Goal: Task Accomplishment & Management: Manage account settings

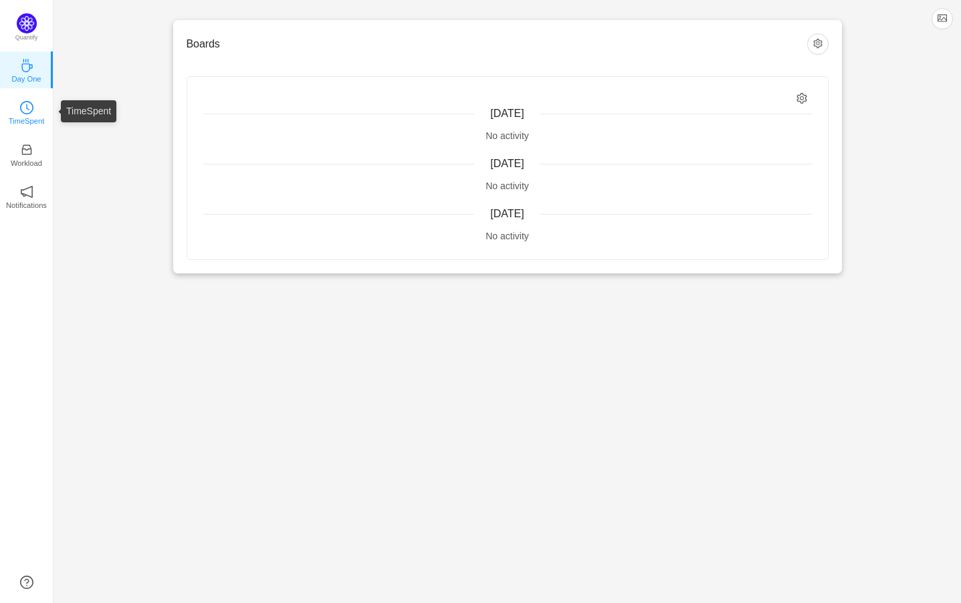
click at [15, 118] on p "TimeSpent" at bounding box center [27, 121] width 36 height 12
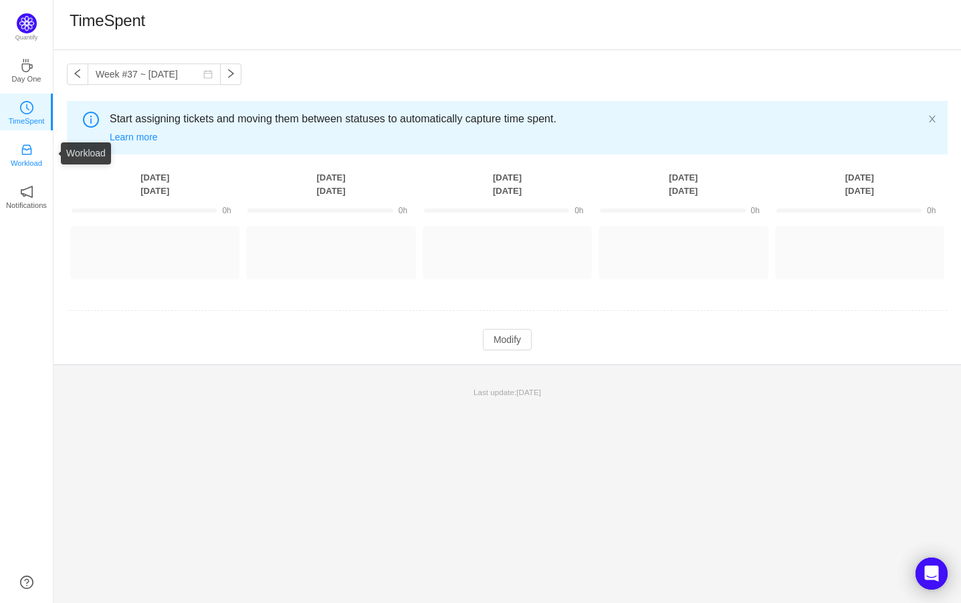
click at [30, 157] on p "Workload" at bounding box center [26, 163] width 31 height 12
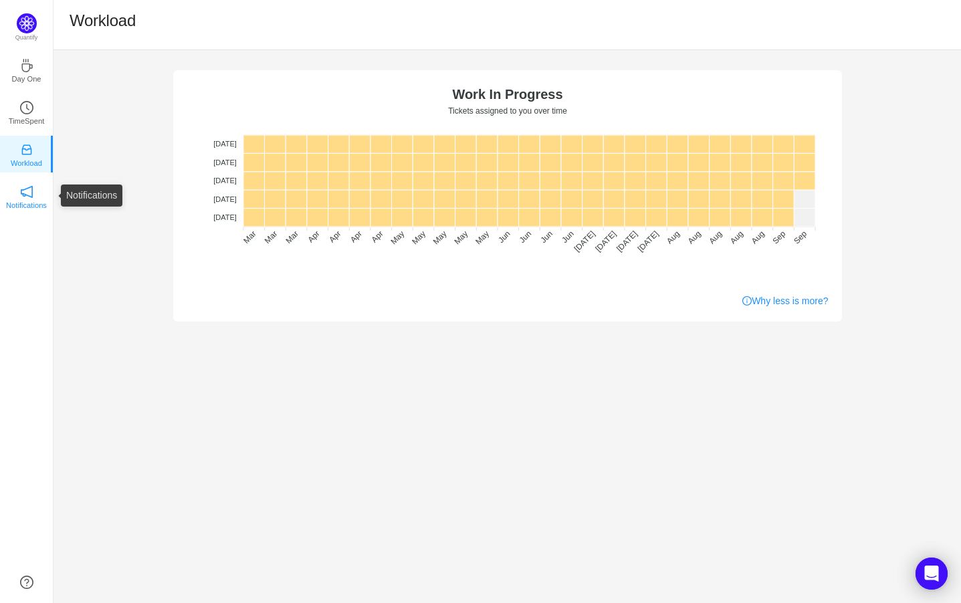
click at [22, 202] on p "Notifications" at bounding box center [26, 205] width 41 height 12
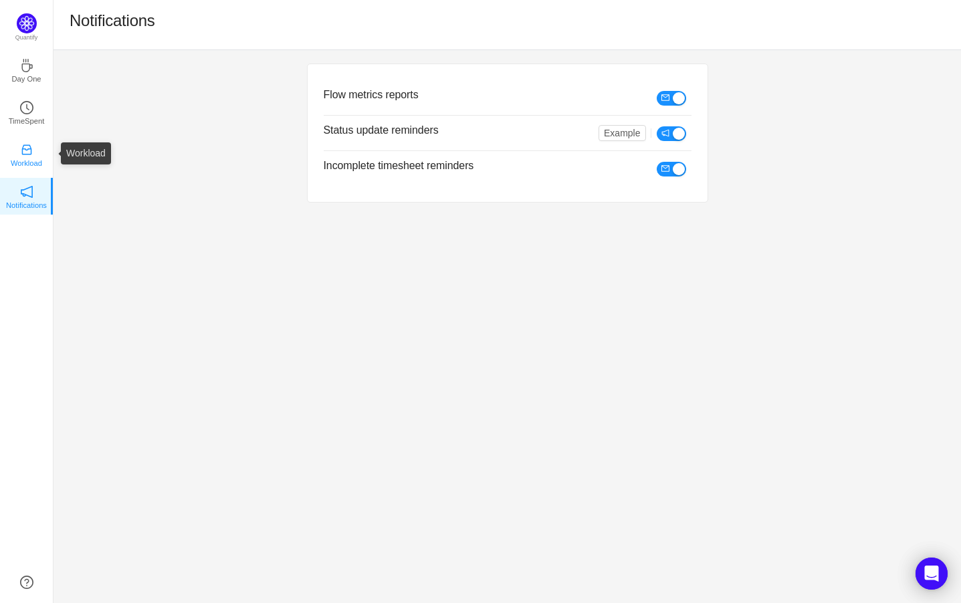
click at [20, 163] on p "Workload" at bounding box center [26, 163] width 31 height 12
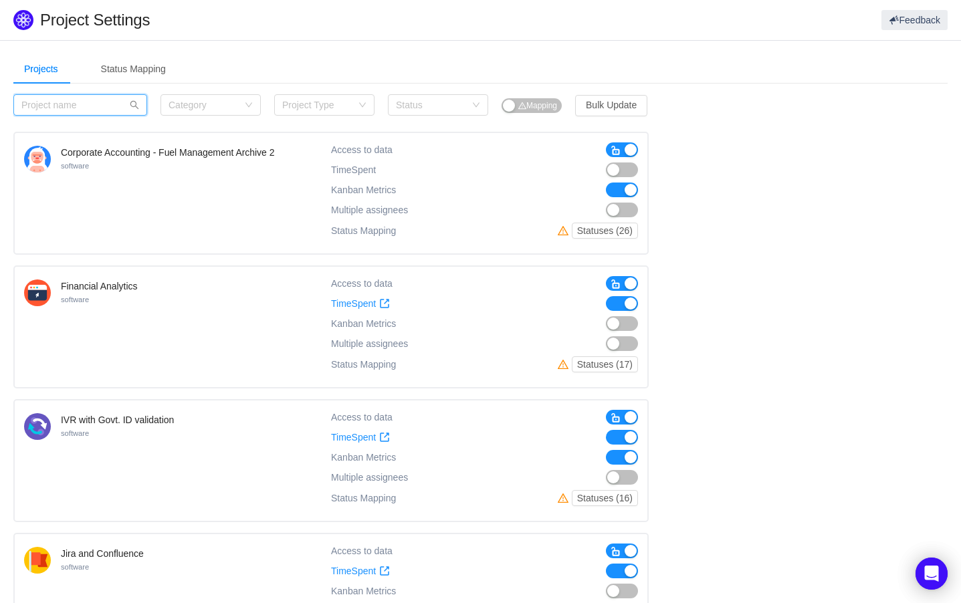
click at [127, 101] on input "text" at bounding box center [80, 104] width 134 height 21
click at [111, 102] on input "text" at bounding box center [80, 104] width 134 height 21
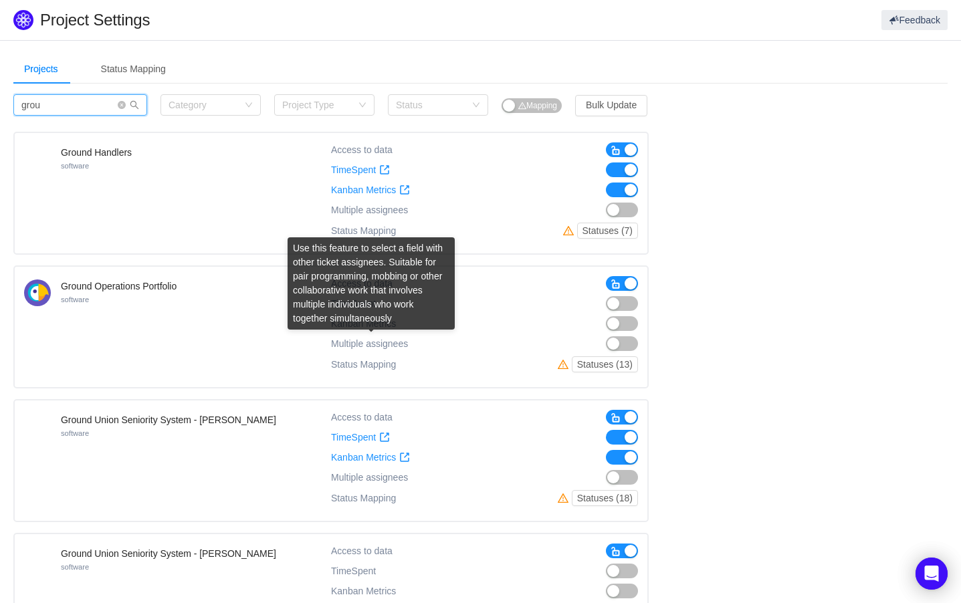
type input "grou"
click at [378, 346] on span "Multiple assignees" at bounding box center [369, 343] width 77 height 11
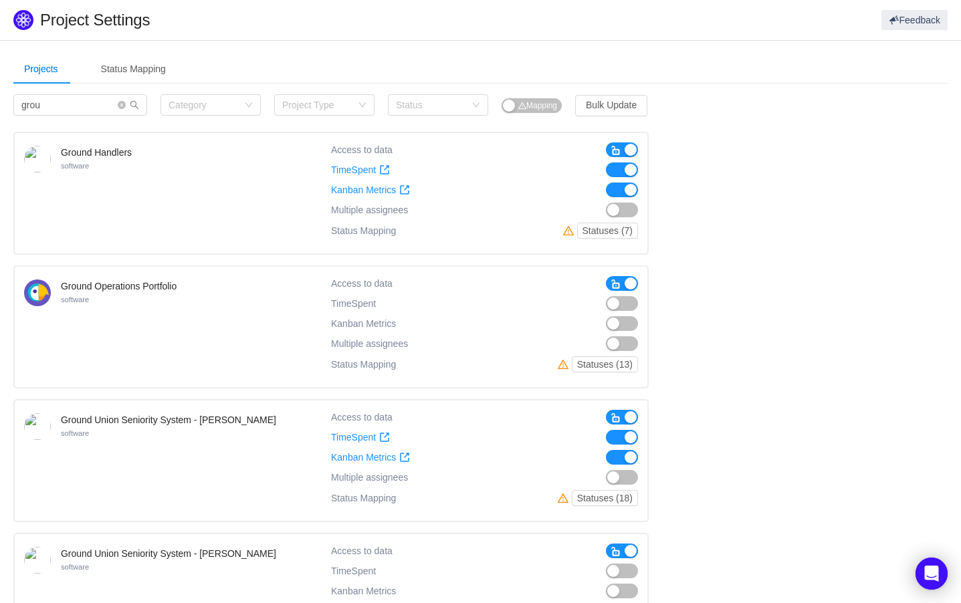
click at [621, 342] on button "button" at bounding box center [622, 343] width 32 height 15
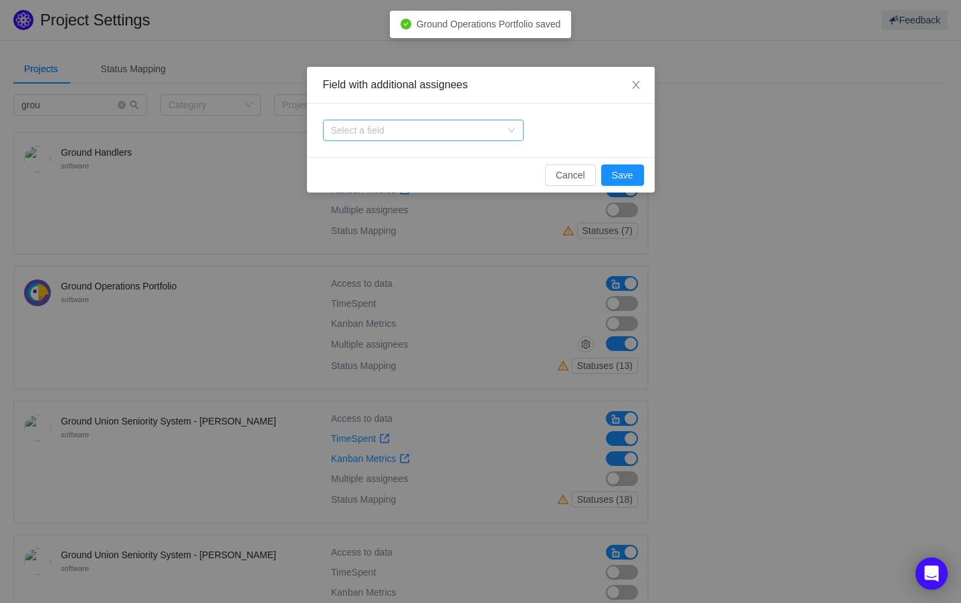
click at [515, 131] on icon "icon: down" at bounding box center [512, 130] width 8 height 8
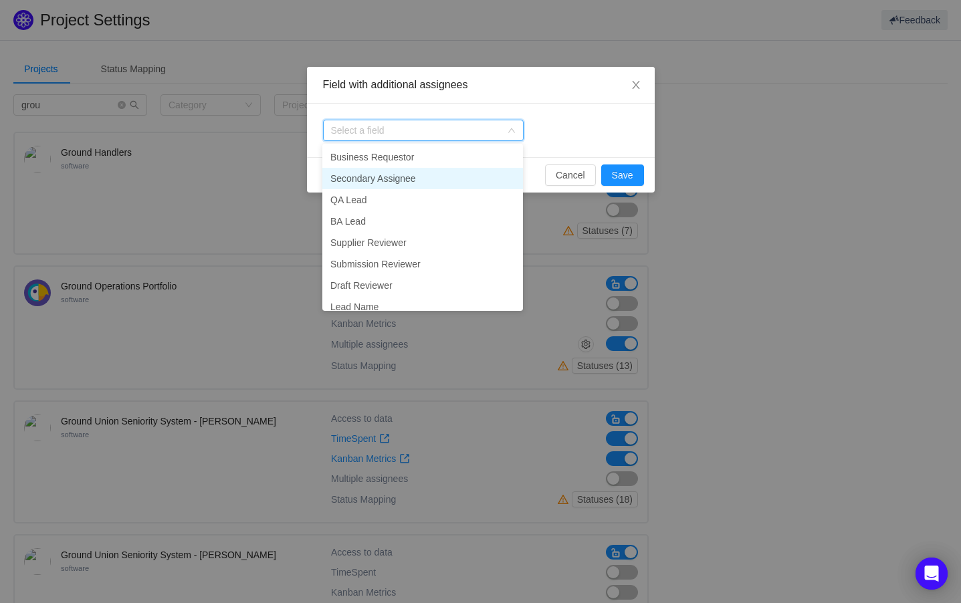
click at [478, 179] on li "Secondary Assignee" at bounding box center [422, 178] width 201 height 21
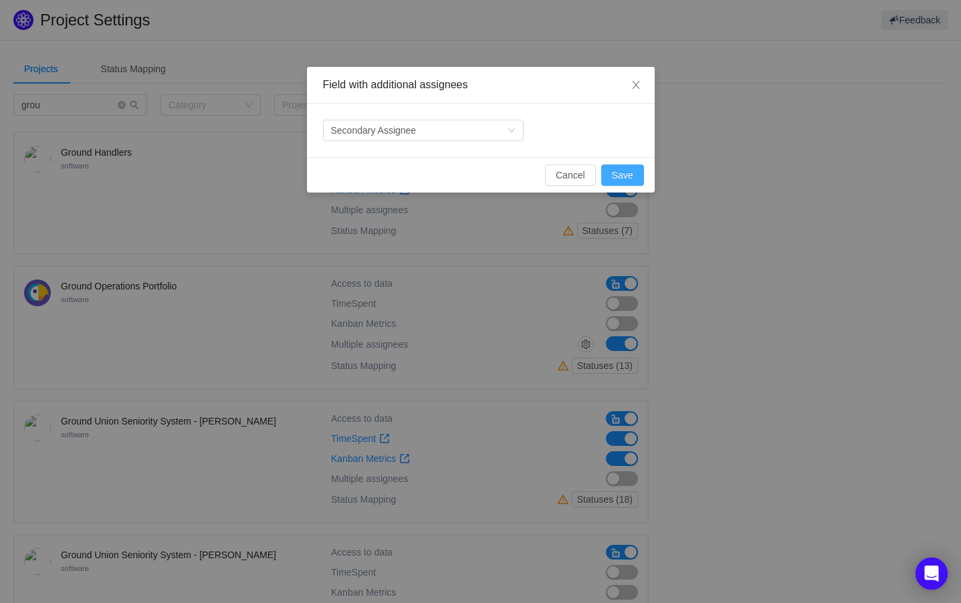
click at [610, 175] on button "Save" at bounding box center [622, 175] width 43 height 21
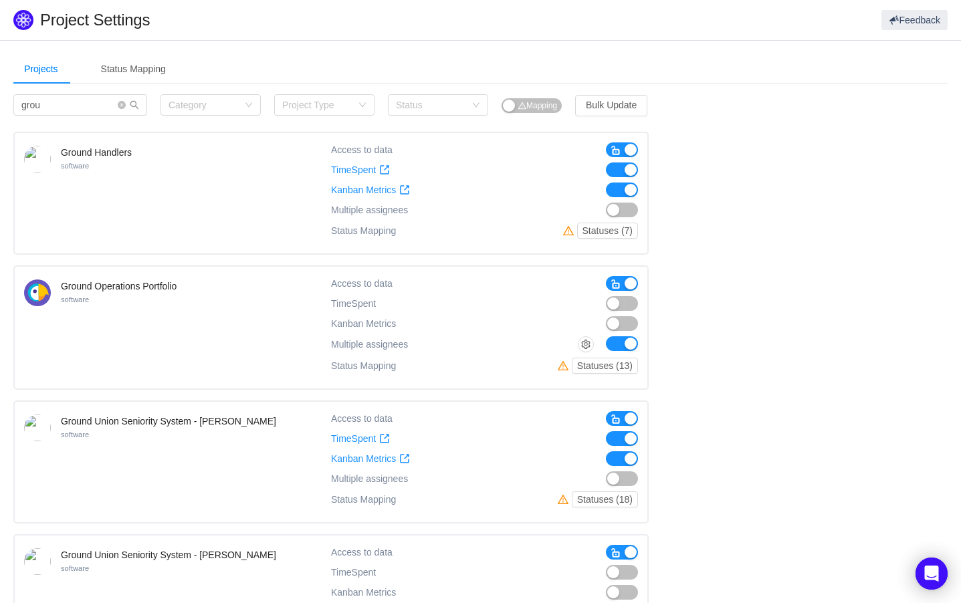
click at [625, 322] on button "button" at bounding box center [622, 323] width 32 height 15
click at [389, 328] on span "Kanban Metrics" at bounding box center [363, 323] width 65 height 11
click at [367, 307] on span "TimeSpent" at bounding box center [353, 303] width 45 height 11
click at [633, 304] on button "button" at bounding box center [622, 303] width 32 height 15
click at [587, 364] on button "Statuses (13)" at bounding box center [605, 366] width 66 height 16
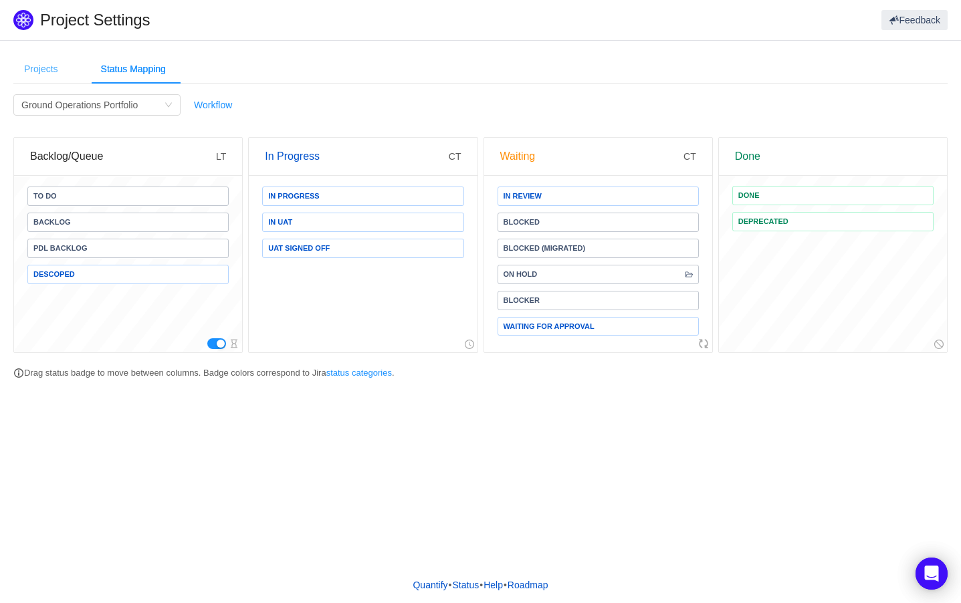
click at [36, 70] on div "Projects" at bounding box center [41, 69] width 56 height 30
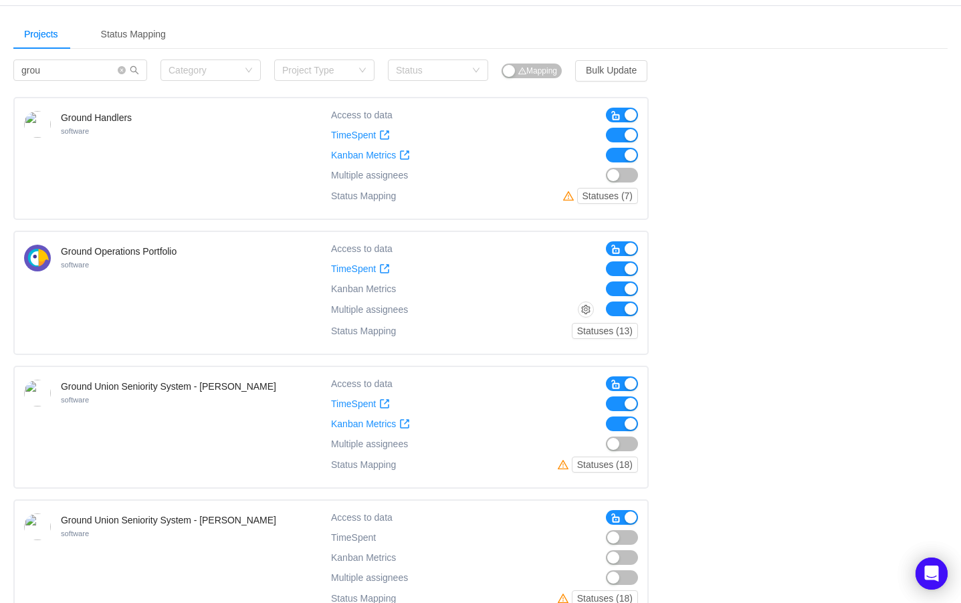
scroll to position [36, 0]
click at [579, 332] on button "Statuses (13)" at bounding box center [605, 330] width 66 height 16
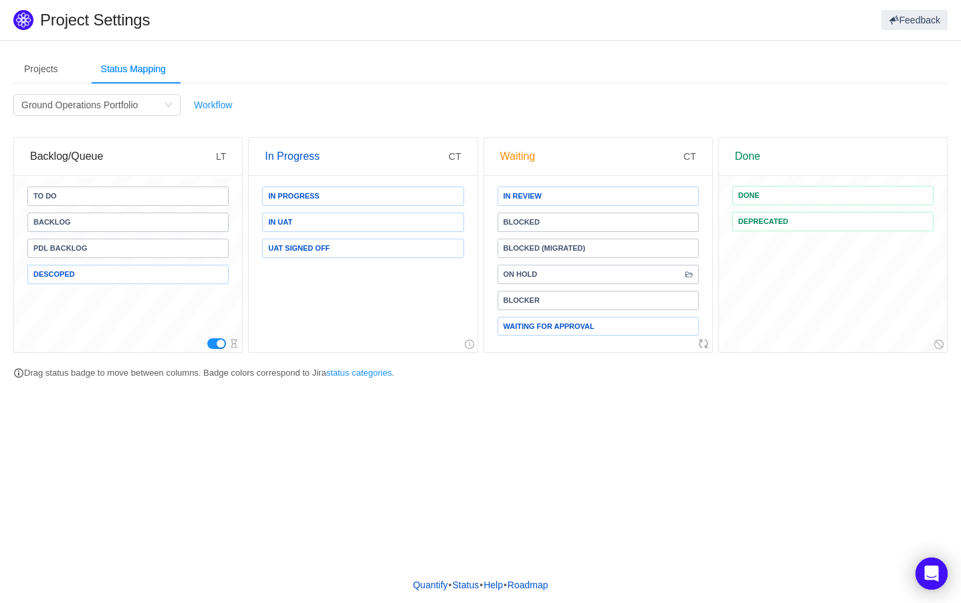
scroll to position [0, 0]
click at [508, 387] on div "Projects Status Mapping grou Category Project Type Status Mapping Bulk Update G…" at bounding box center [480, 221] width 934 height 334
click at [28, 72] on div "Projects" at bounding box center [41, 69] width 56 height 30
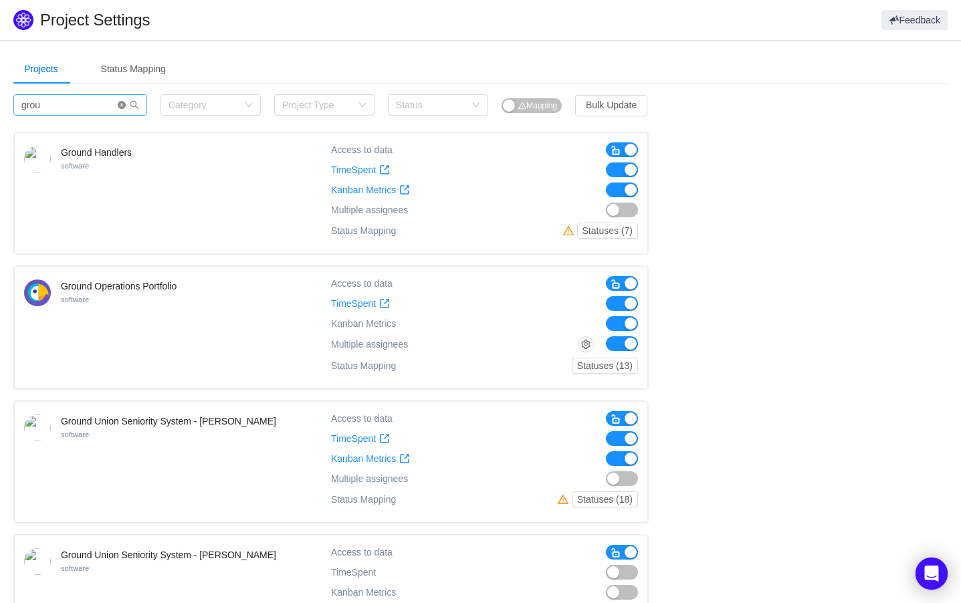
click at [123, 108] on icon "icon: close-circle" at bounding box center [122, 105] width 8 height 8
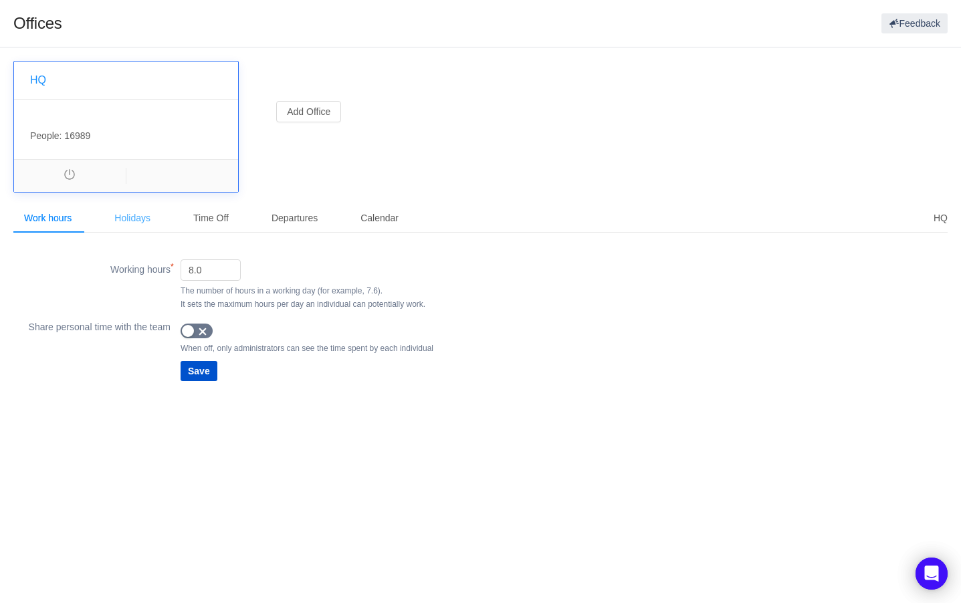
click at [139, 222] on div "Holidays" at bounding box center [133, 218] width 58 height 30
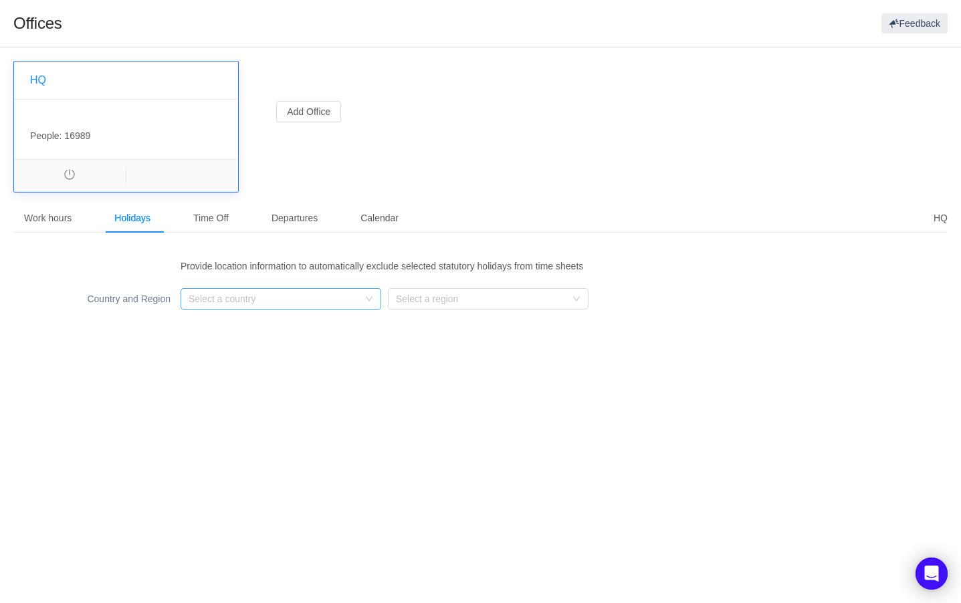
click at [238, 296] on div "Select a country" at bounding box center [274, 298] width 170 height 13
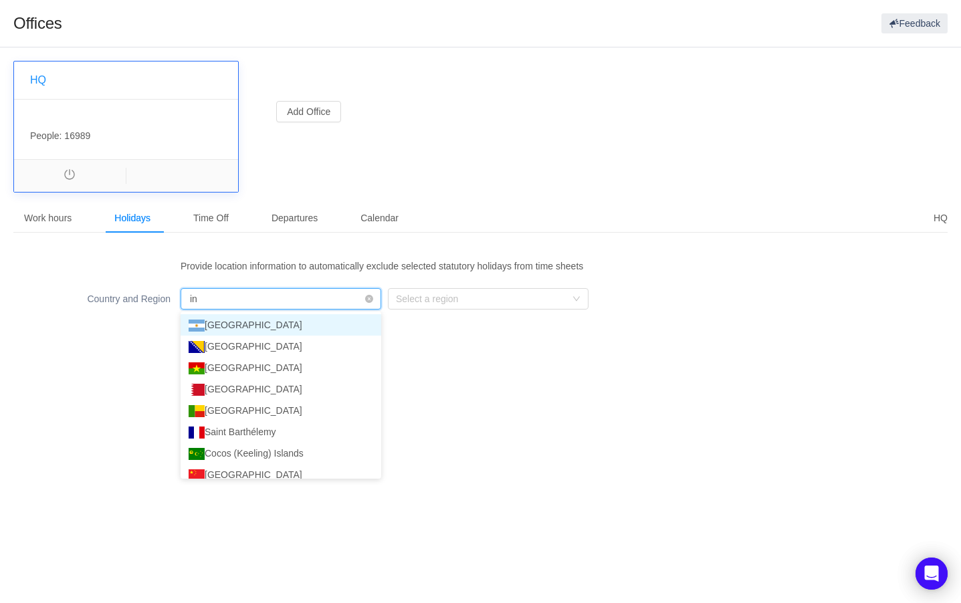
type input "ind"
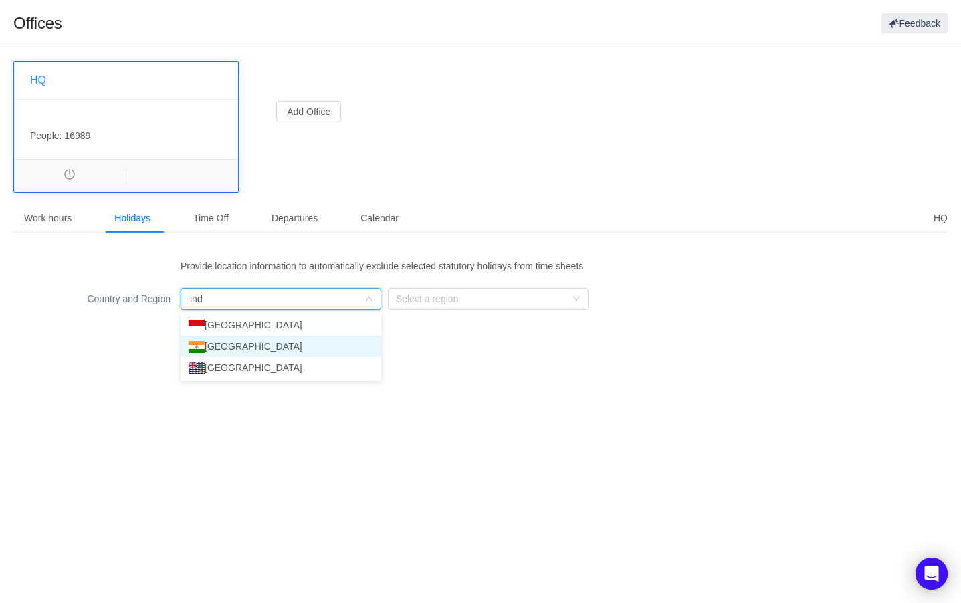
click at [221, 342] on li "[GEOGRAPHIC_DATA]" at bounding box center [281, 346] width 201 height 21
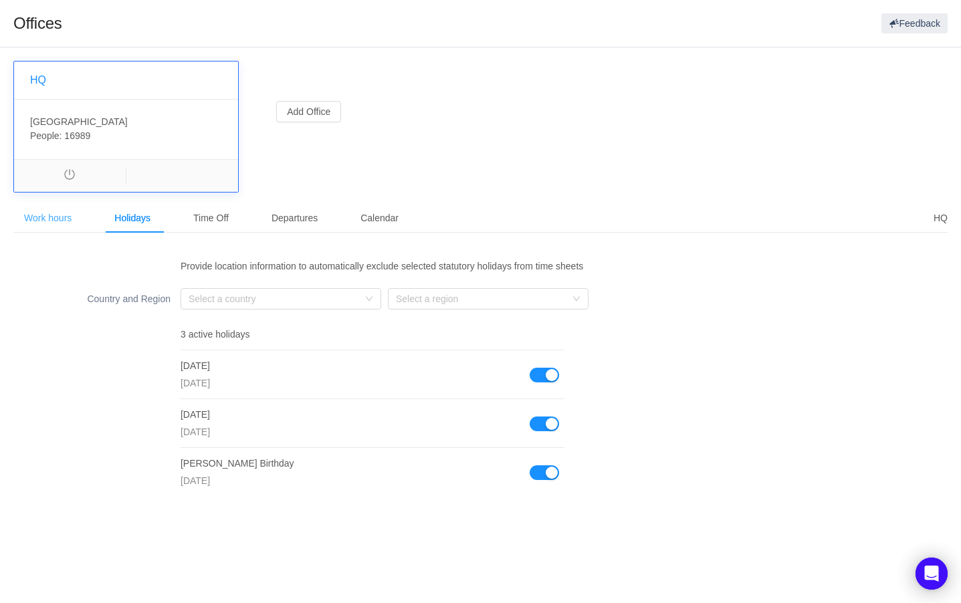
click at [63, 222] on div "Work hours" at bounding box center [47, 218] width 69 height 30
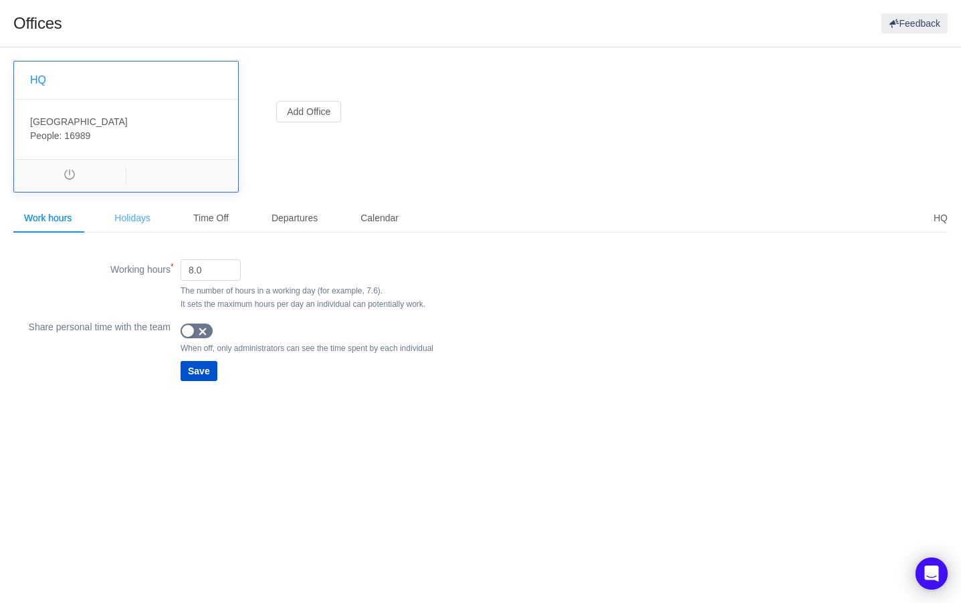
click at [134, 216] on div "Holidays" at bounding box center [133, 218] width 58 height 30
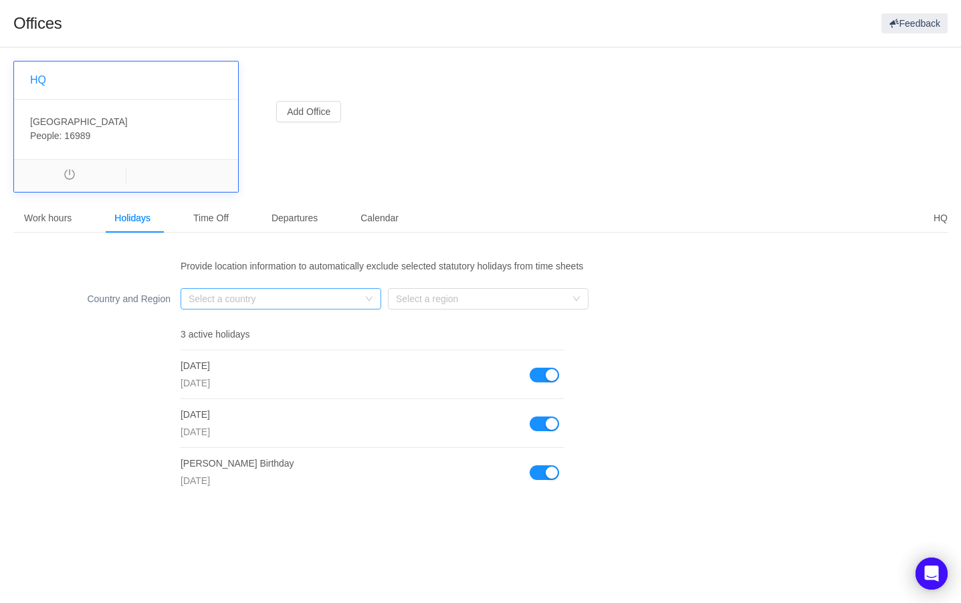
click at [211, 297] on div "Select a country" at bounding box center [274, 298] width 170 height 13
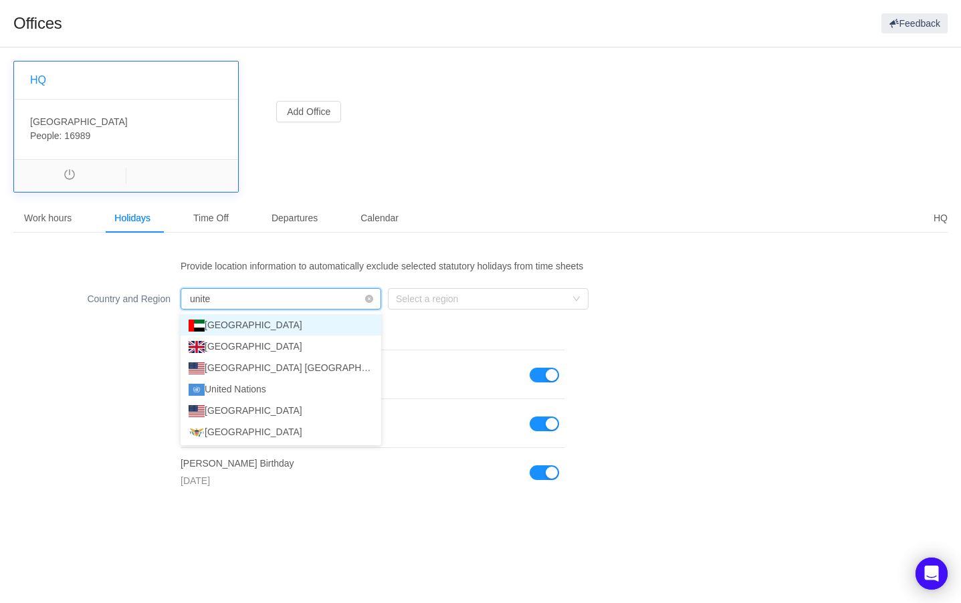
type input "united"
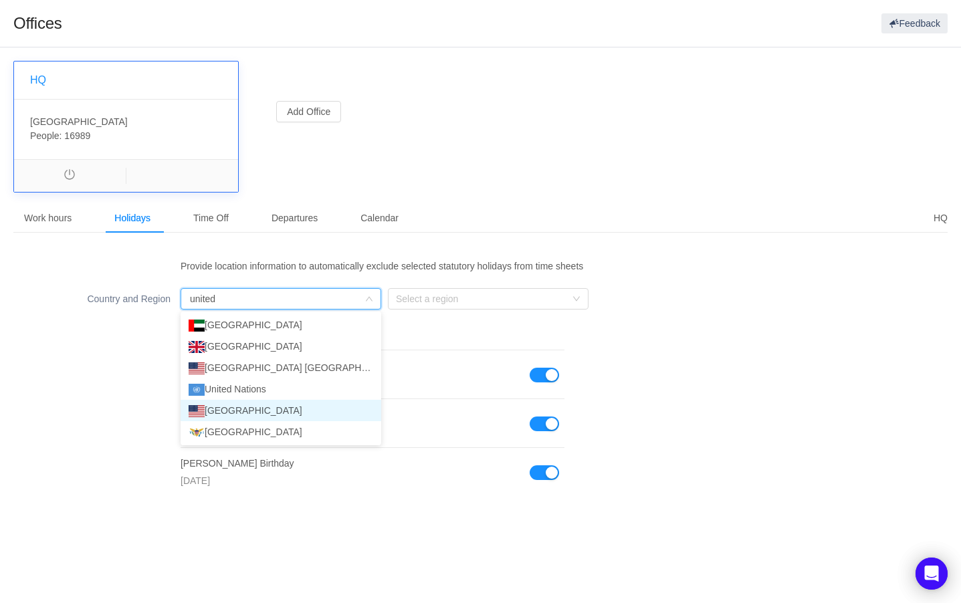
click at [221, 409] on li "[GEOGRAPHIC_DATA]" at bounding box center [281, 410] width 201 height 21
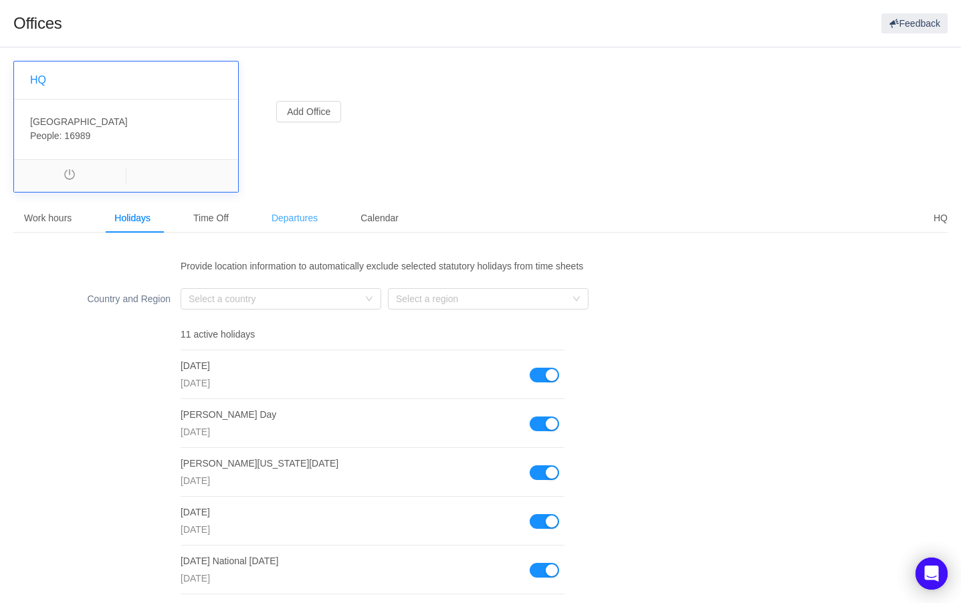
click at [280, 231] on div "Departures" at bounding box center [295, 218] width 68 height 30
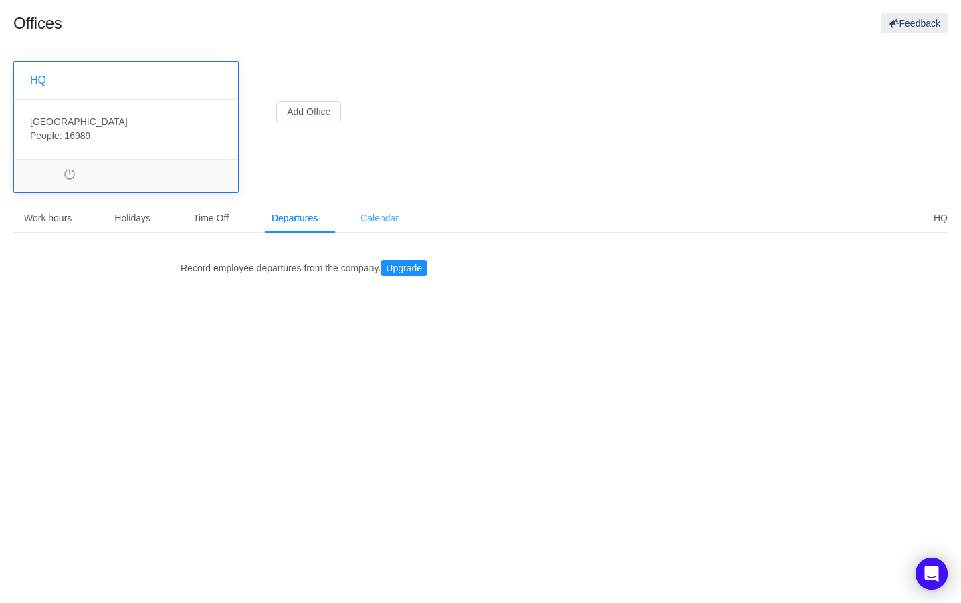
click at [365, 223] on div "Calendar" at bounding box center [380, 218] width 60 height 30
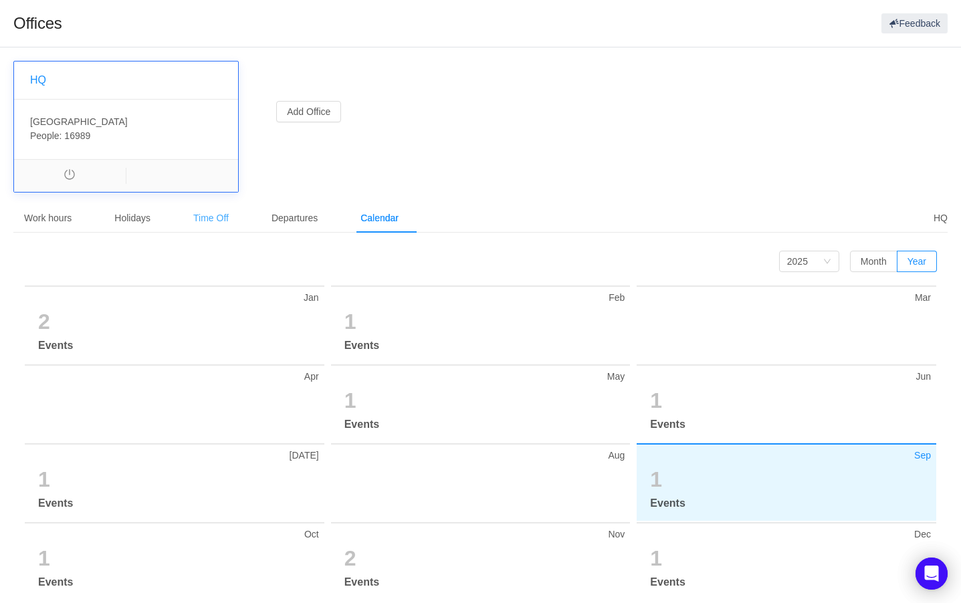
click at [187, 219] on div "Time Off" at bounding box center [211, 218] width 57 height 30
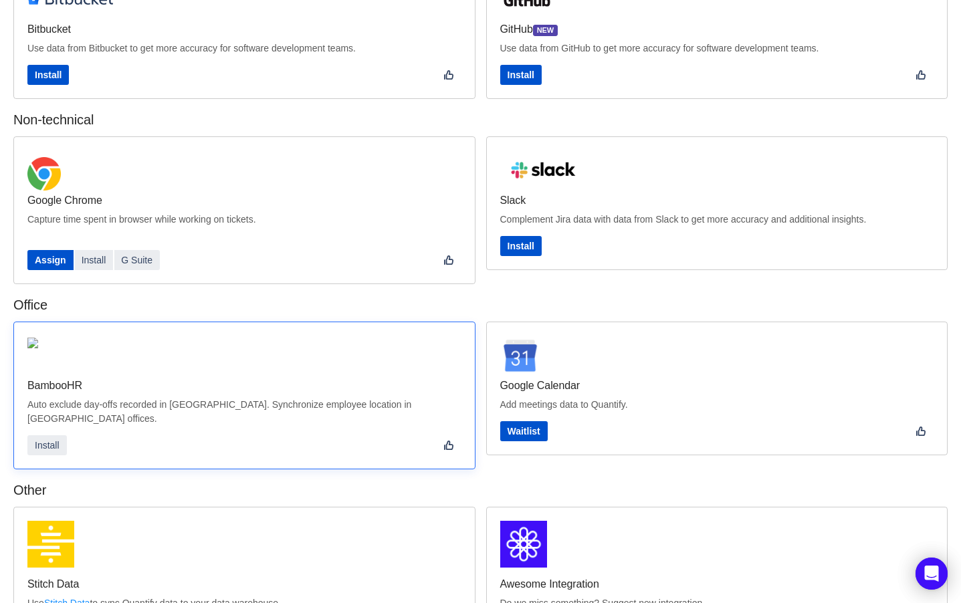
scroll to position [324, 0]
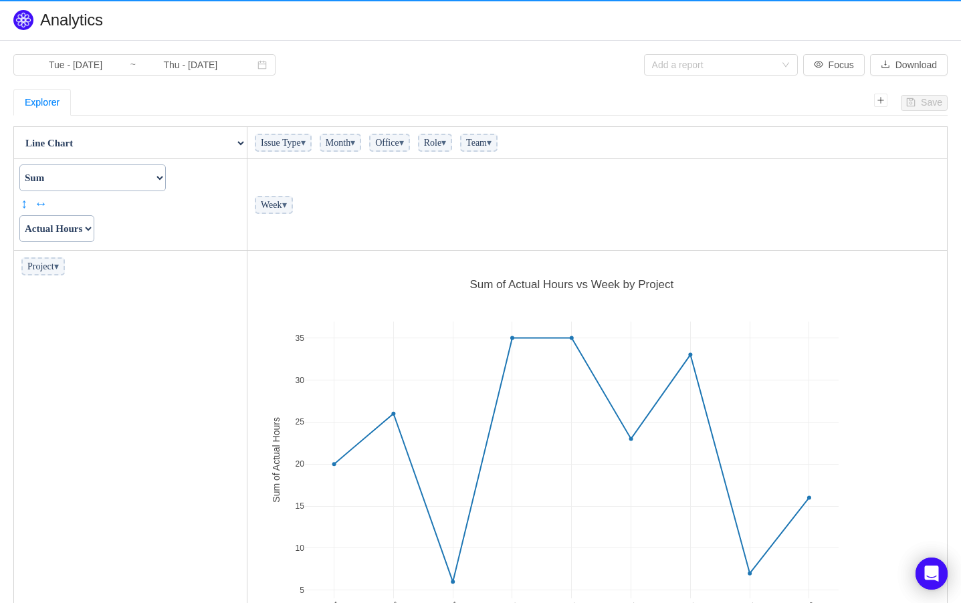
scroll to position [397, 692]
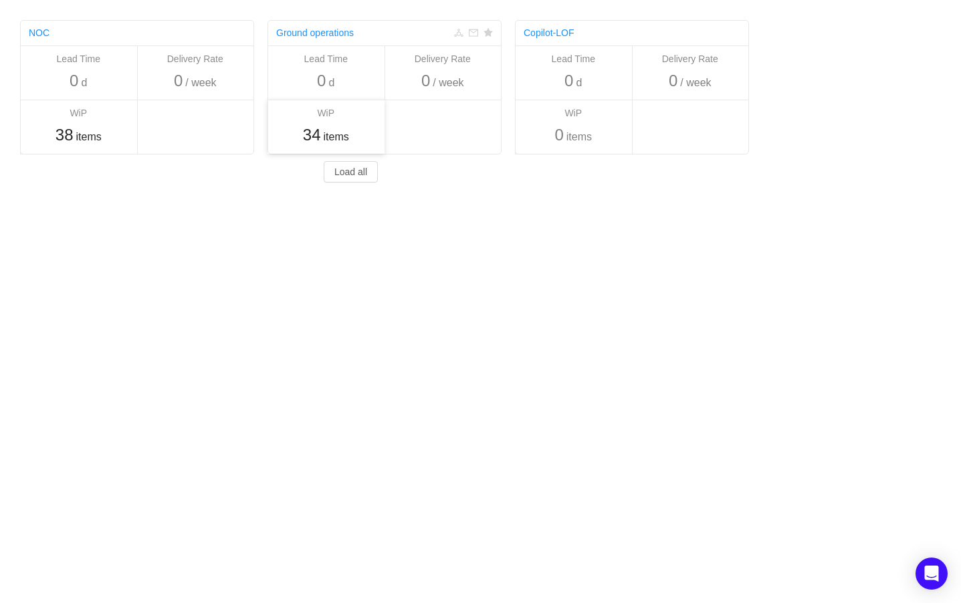
click at [318, 140] on span "34" at bounding box center [312, 135] width 18 height 18
click at [324, 136] on span "items" at bounding box center [335, 137] width 25 height 16
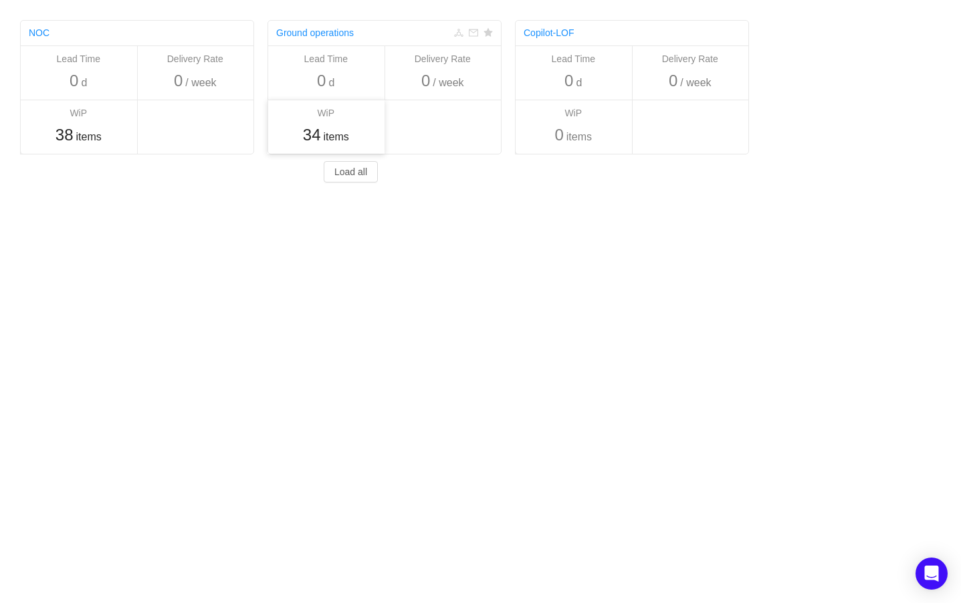
click at [343, 128] on div "34 items" at bounding box center [326, 135] width 104 height 24
click at [342, 31] on link "Ground operations" at bounding box center [315, 32] width 78 height 11
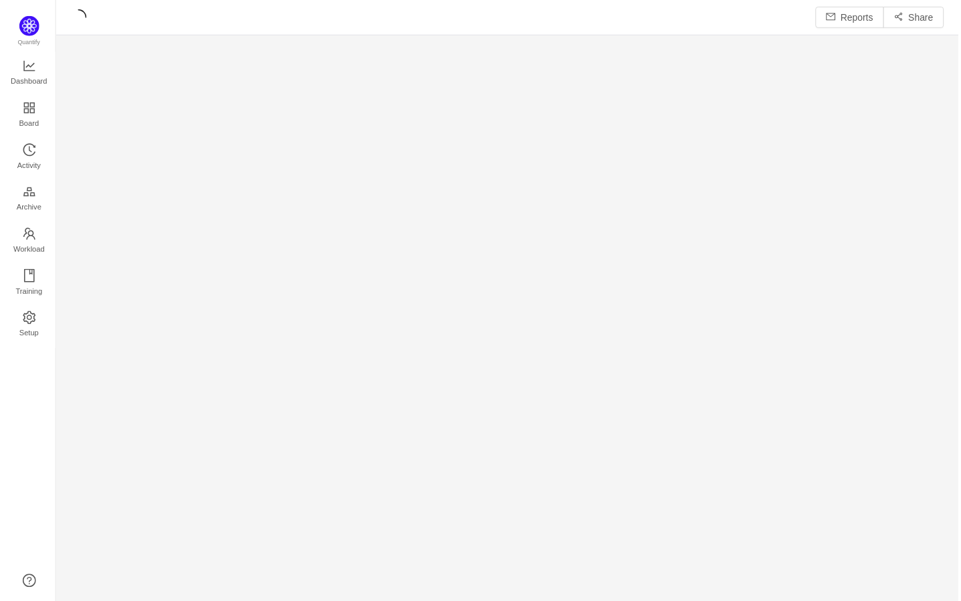
scroll to position [604, 908]
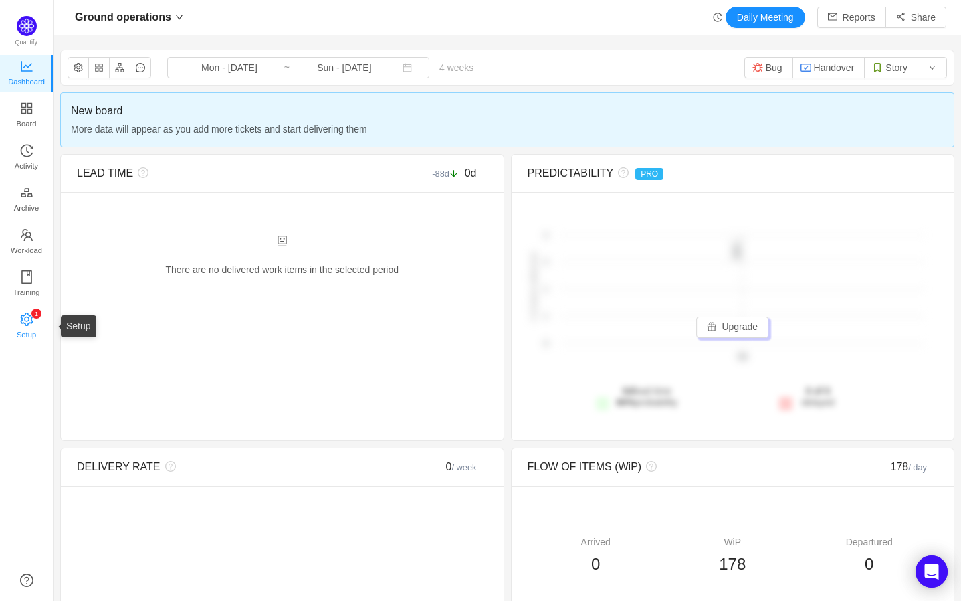
click at [30, 321] on span "Setup" at bounding box center [26, 334] width 19 height 27
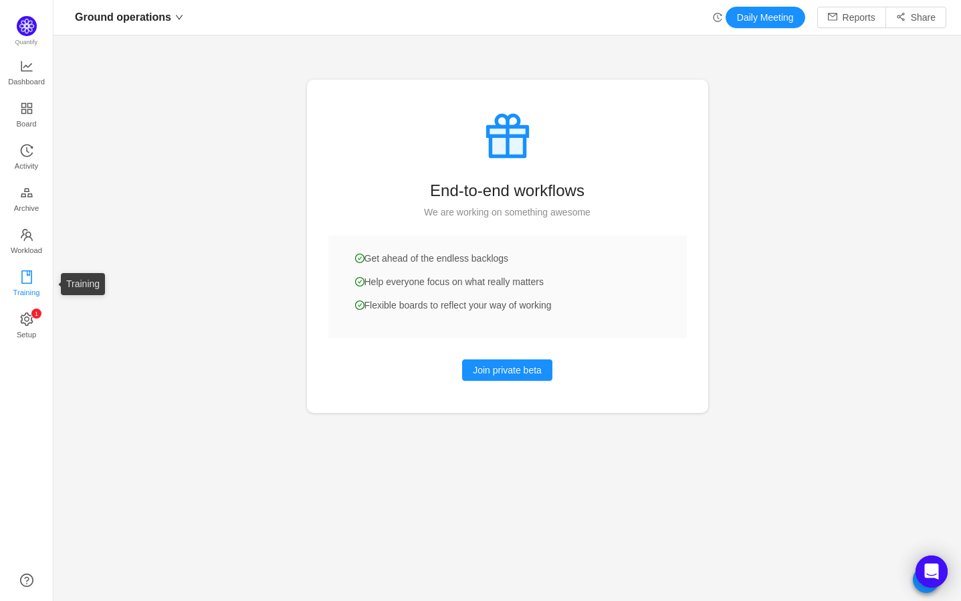
click at [27, 279] on span "Training" at bounding box center [26, 292] width 27 height 27
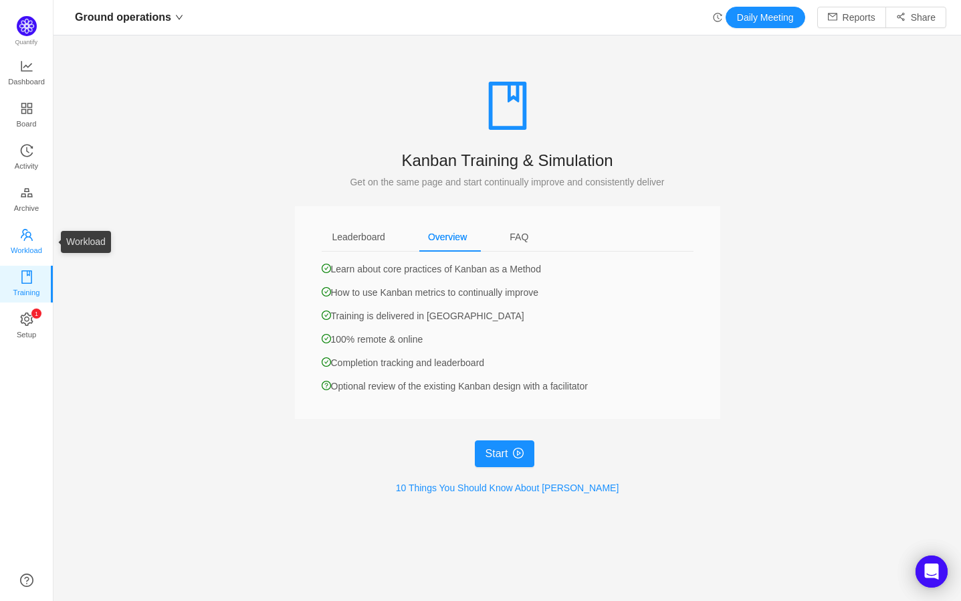
click at [27, 240] on span "Workload" at bounding box center [26, 250] width 31 height 27
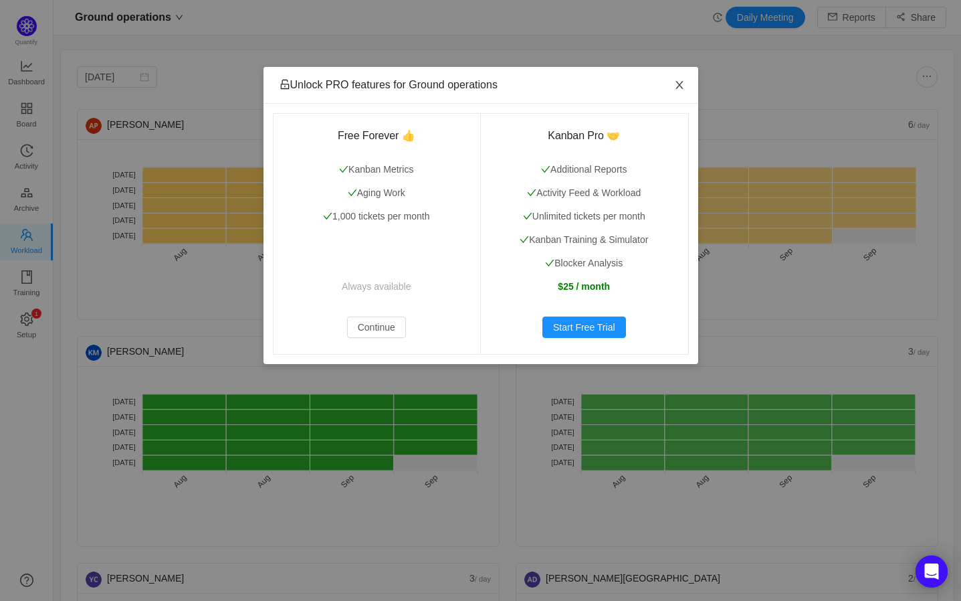
click at [680, 88] on icon "icon: close" at bounding box center [679, 85] width 11 height 11
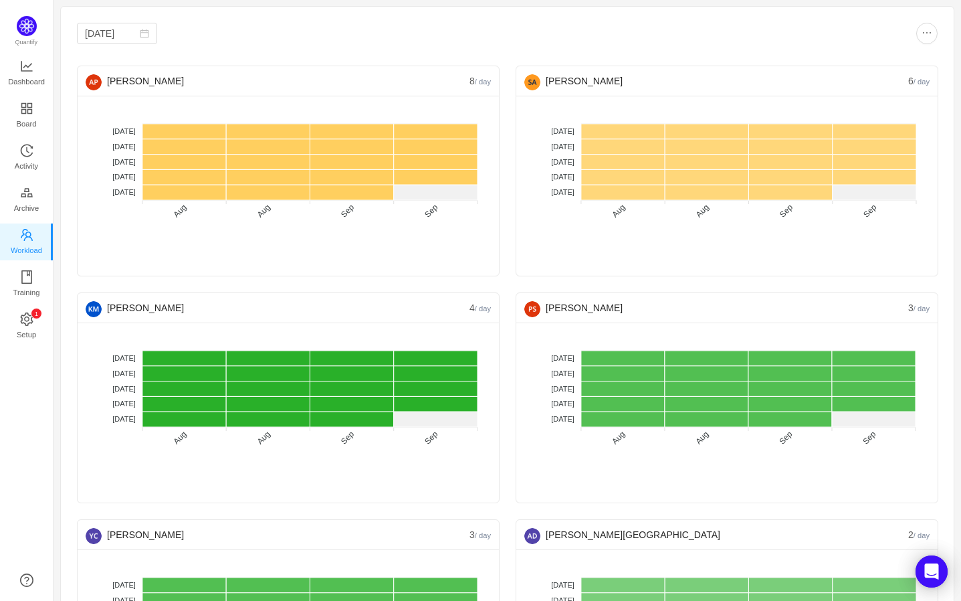
scroll to position [49, 0]
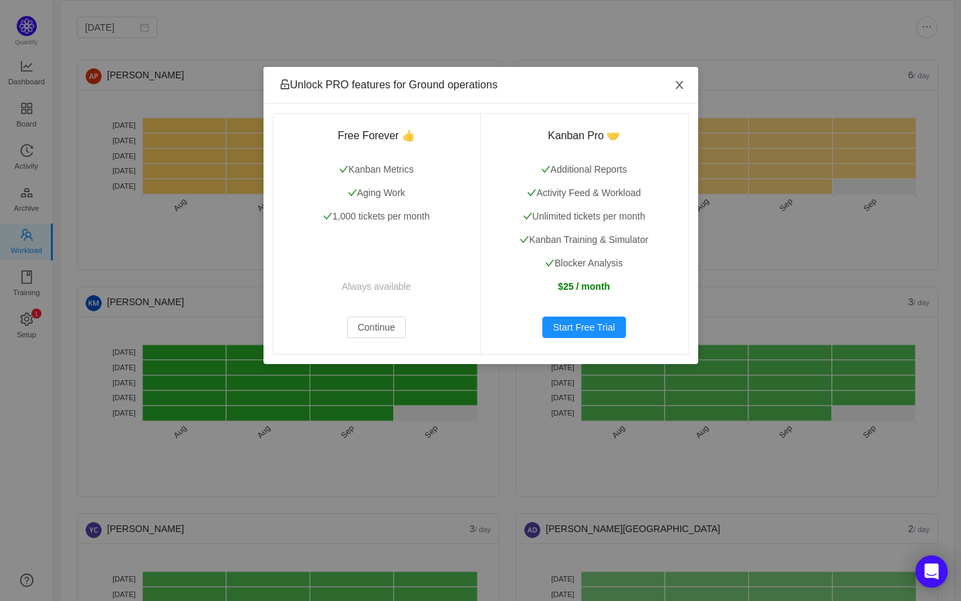
click at [679, 88] on icon "icon: close" at bounding box center [679, 85] width 11 height 11
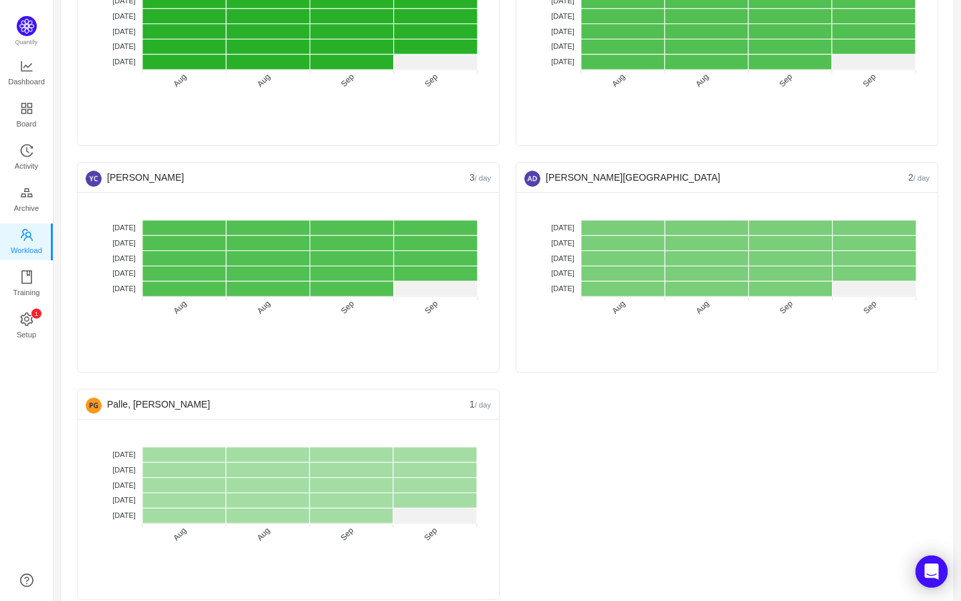
scroll to position [403, 0]
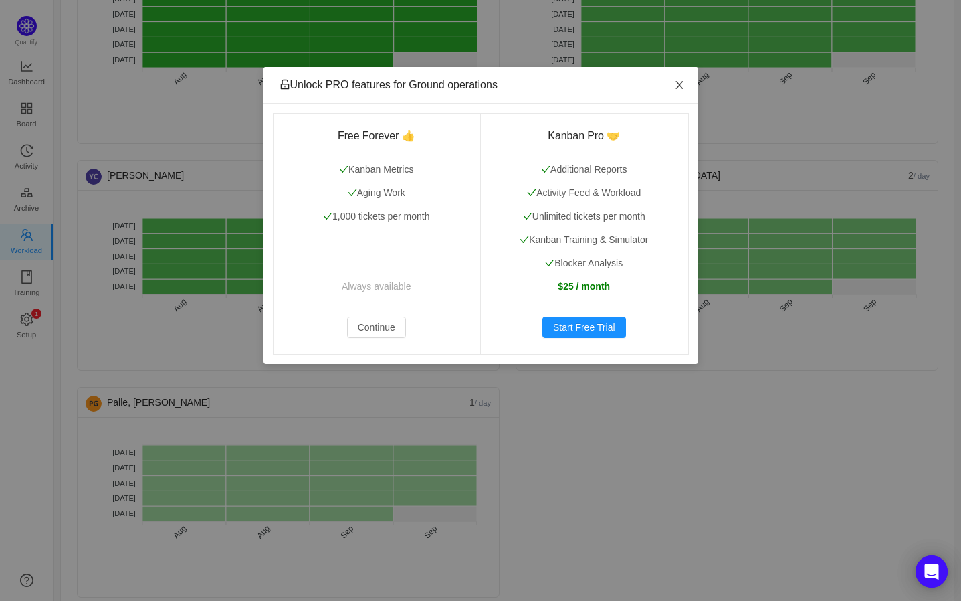
click at [678, 90] on icon "icon: close" at bounding box center [679, 85] width 11 height 11
click at [682, 83] on icon "icon: close" at bounding box center [679, 85] width 11 height 11
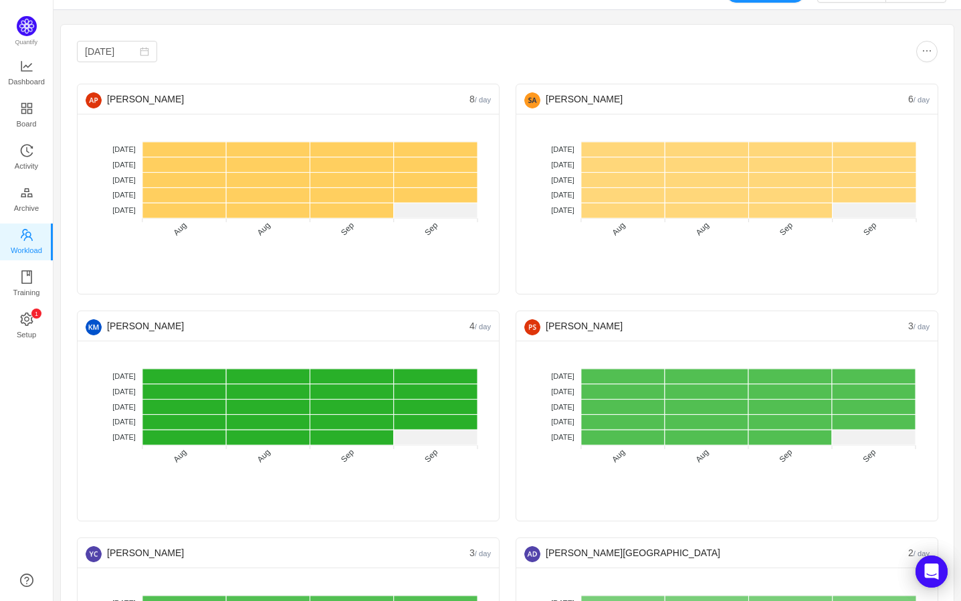
scroll to position [0, 0]
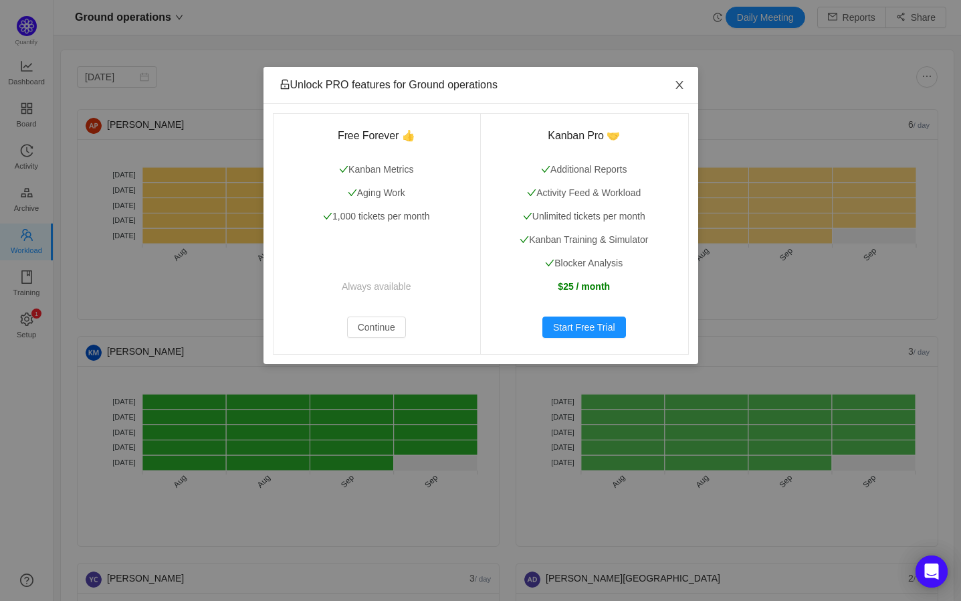
click at [678, 86] on icon "icon: close" at bounding box center [678, 85] width 7 height 8
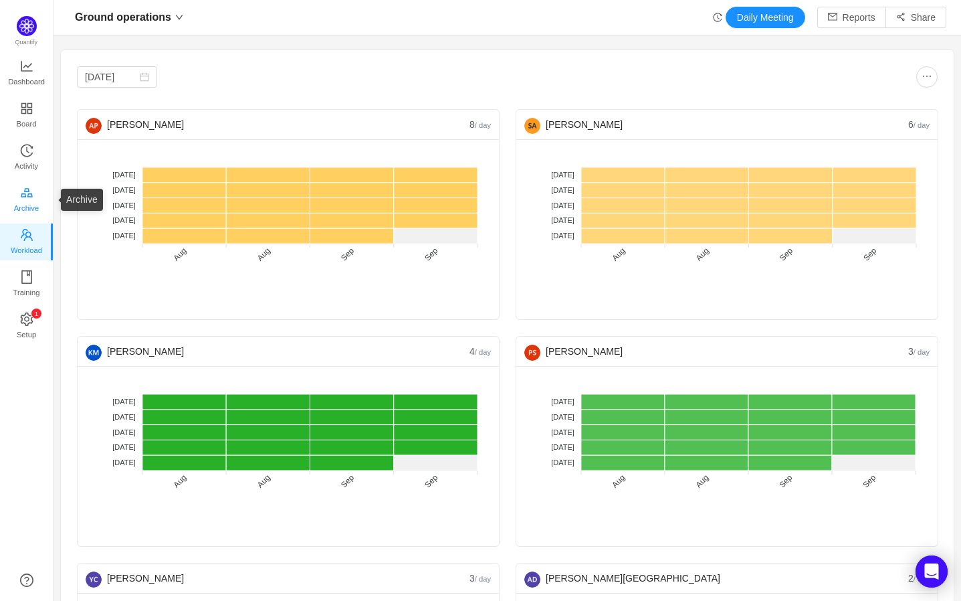
click at [23, 211] on span "Archive" at bounding box center [26, 208] width 25 height 27
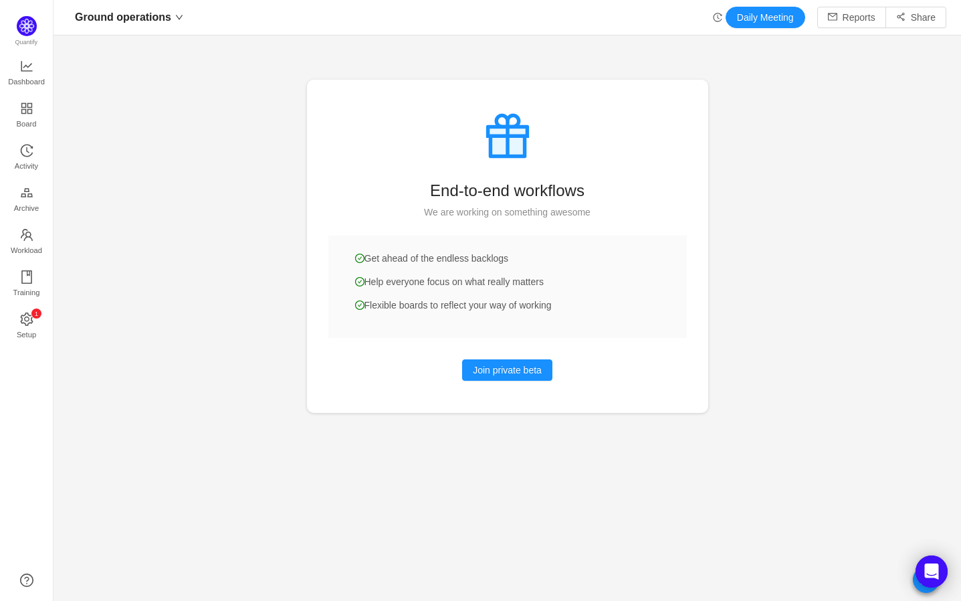
click at [17, 178] on ul "Dashboard Board Activity Archive Workload Training 0 1 2 3 4 5 6 7 8 9 0 1 2 3 …" at bounding box center [26, 201] width 53 height 298
click at [19, 154] on span "Activity" at bounding box center [26, 165] width 23 height 27
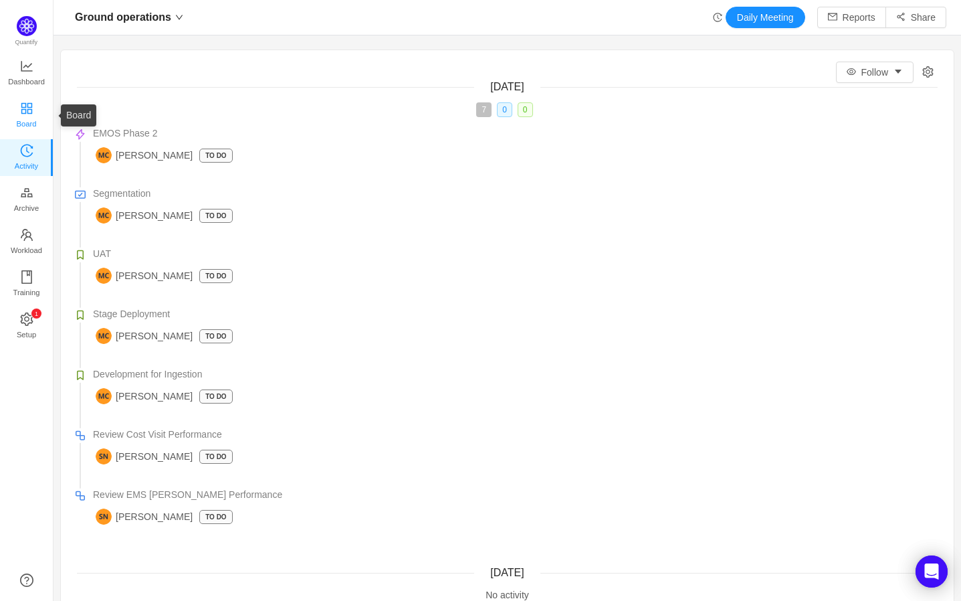
click at [21, 123] on span "Board" at bounding box center [27, 123] width 20 height 27
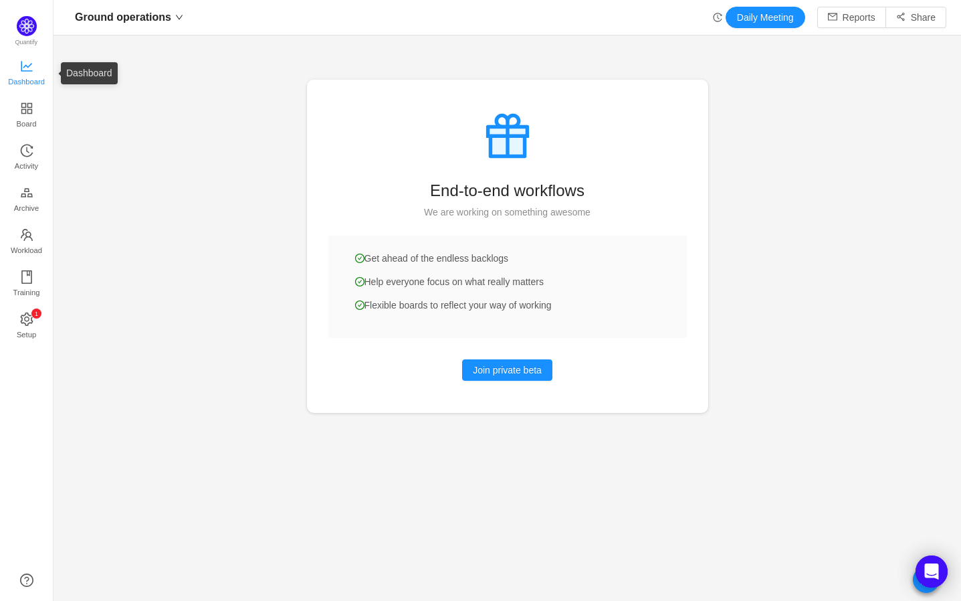
click at [21, 76] on span "Dashboard" at bounding box center [26, 81] width 37 height 27
